Goal: Find specific page/section: Find specific page/section

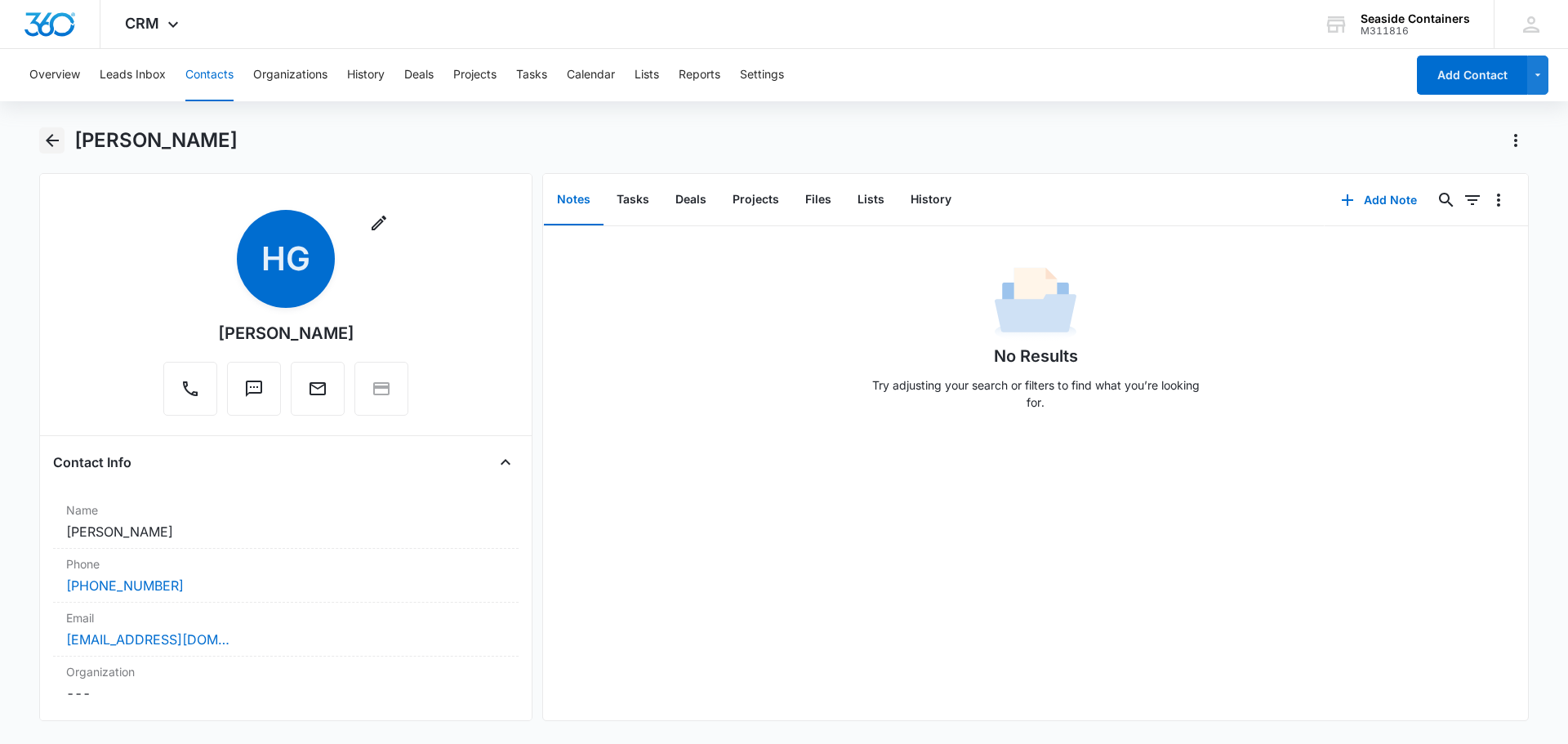
click at [49, 138] on icon "Back" at bounding box center [51, 140] width 13 height 13
click at [49, 70] on button "Overview" at bounding box center [54, 76] width 50 height 52
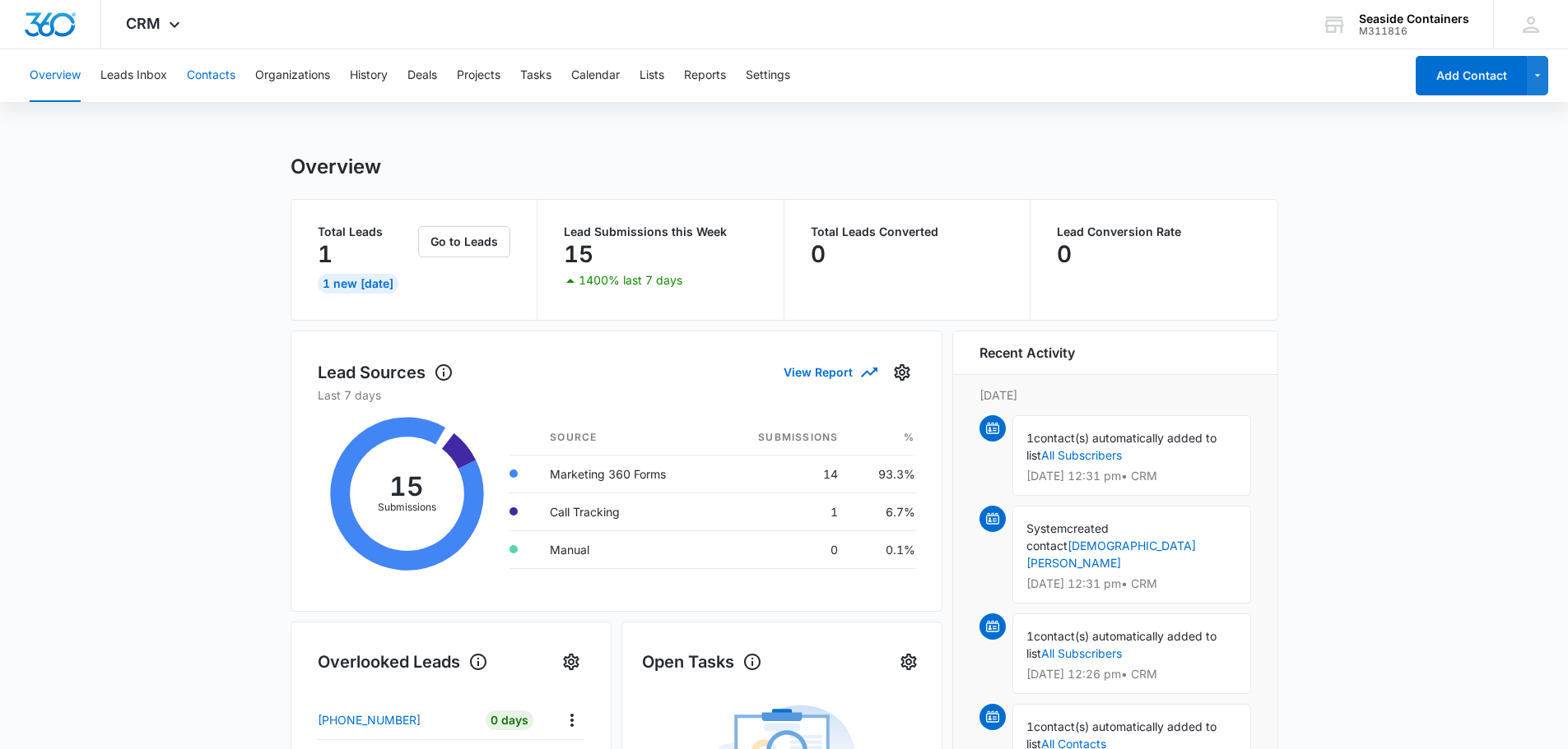
click at [214, 68] on button "Contacts" at bounding box center [211, 76] width 49 height 53
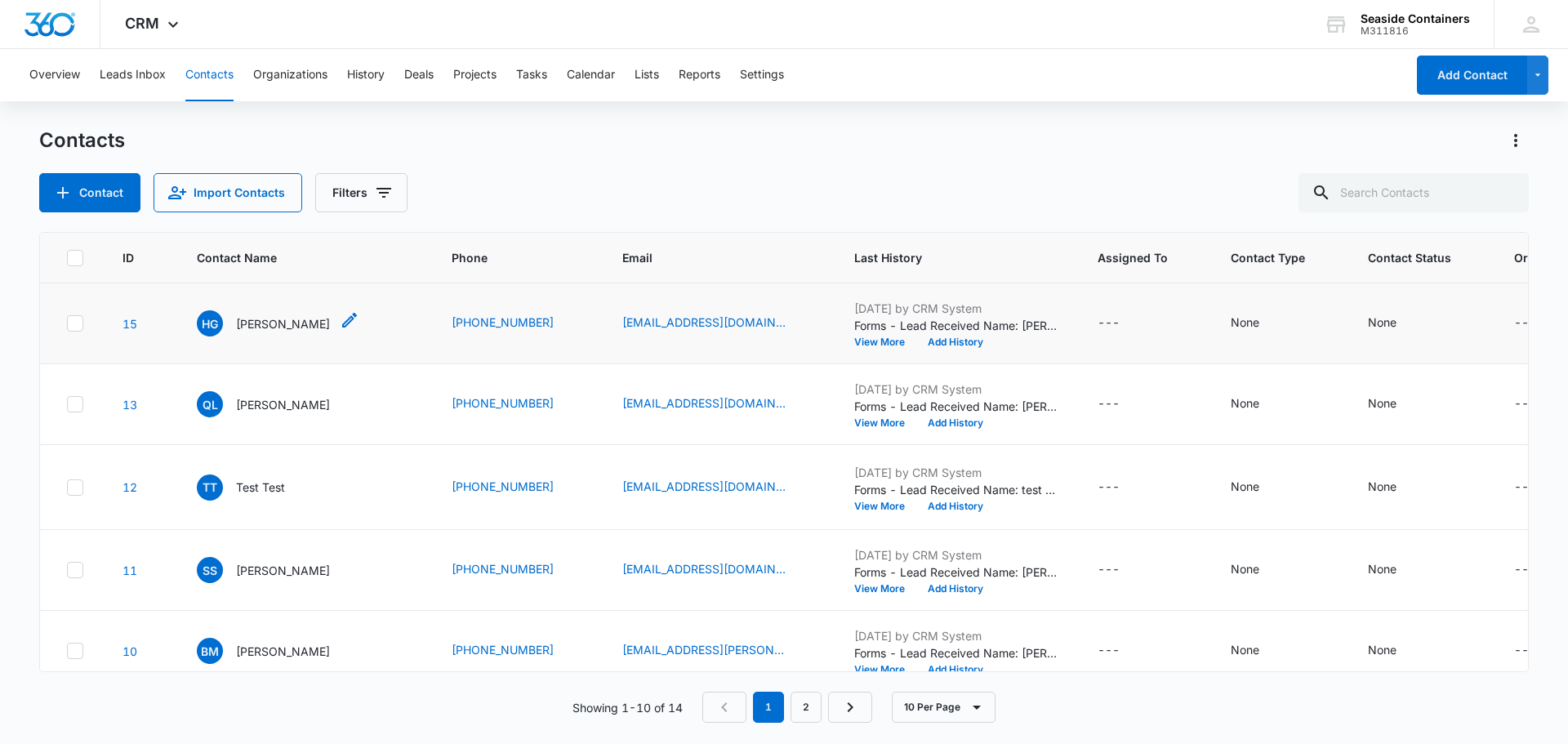
click at [277, 332] on p "[PERSON_NAME]" at bounding box center [283, 325] width 94 height 17
